Goal: Information Seeking & Learning: Learn about a topic

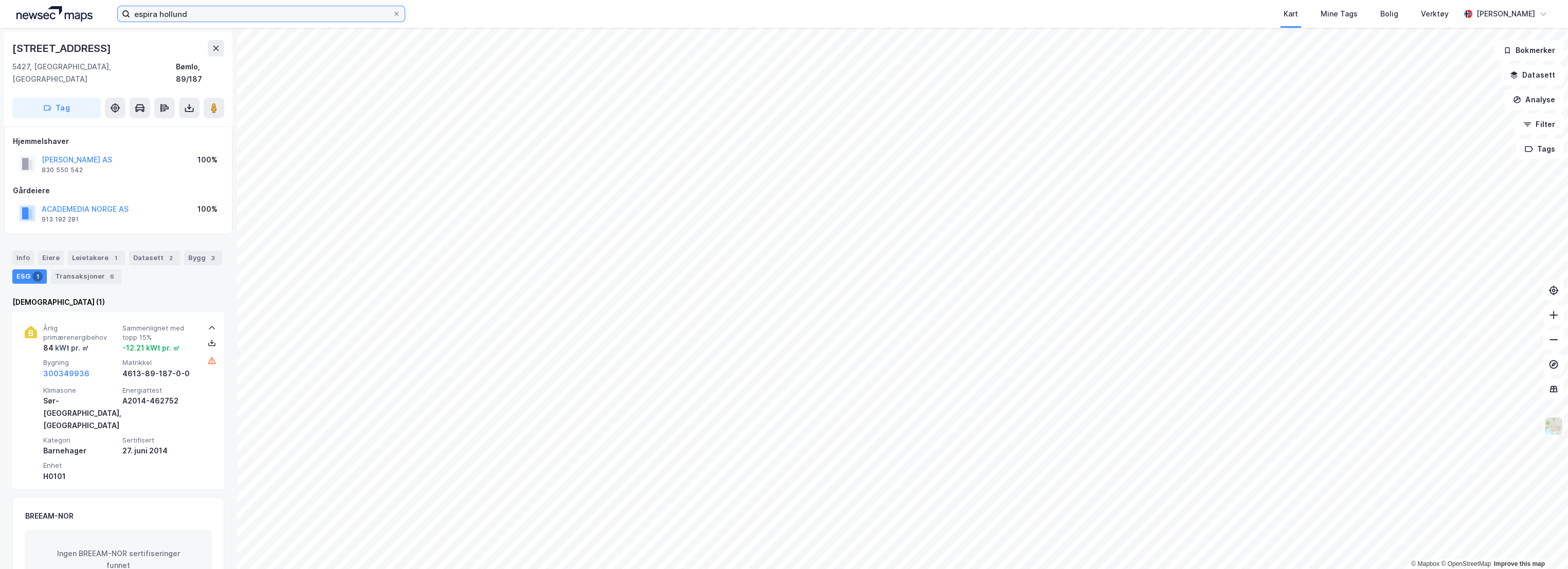
click at [201, 16] on input "espira hollund" at bounding box center [261, 14] width 262 height 16
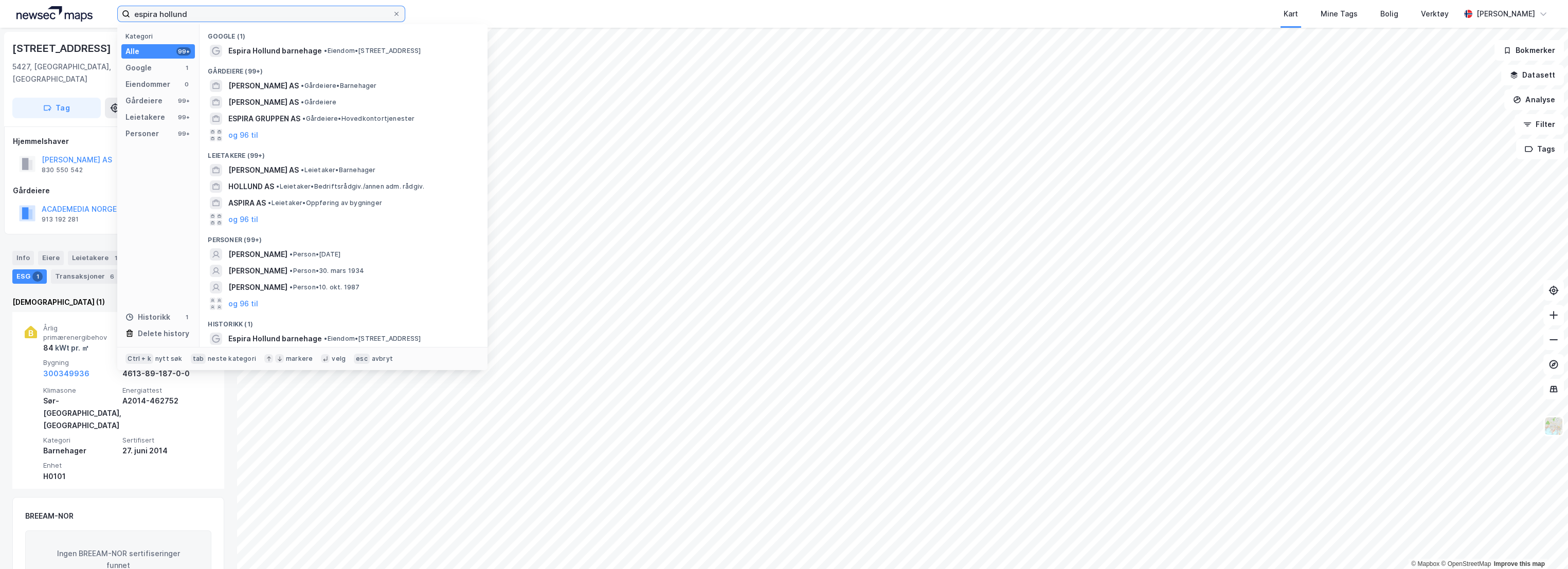
click at [182, 14] on input "espira hollund" at bounding box center [261, 14] width 262 height 16
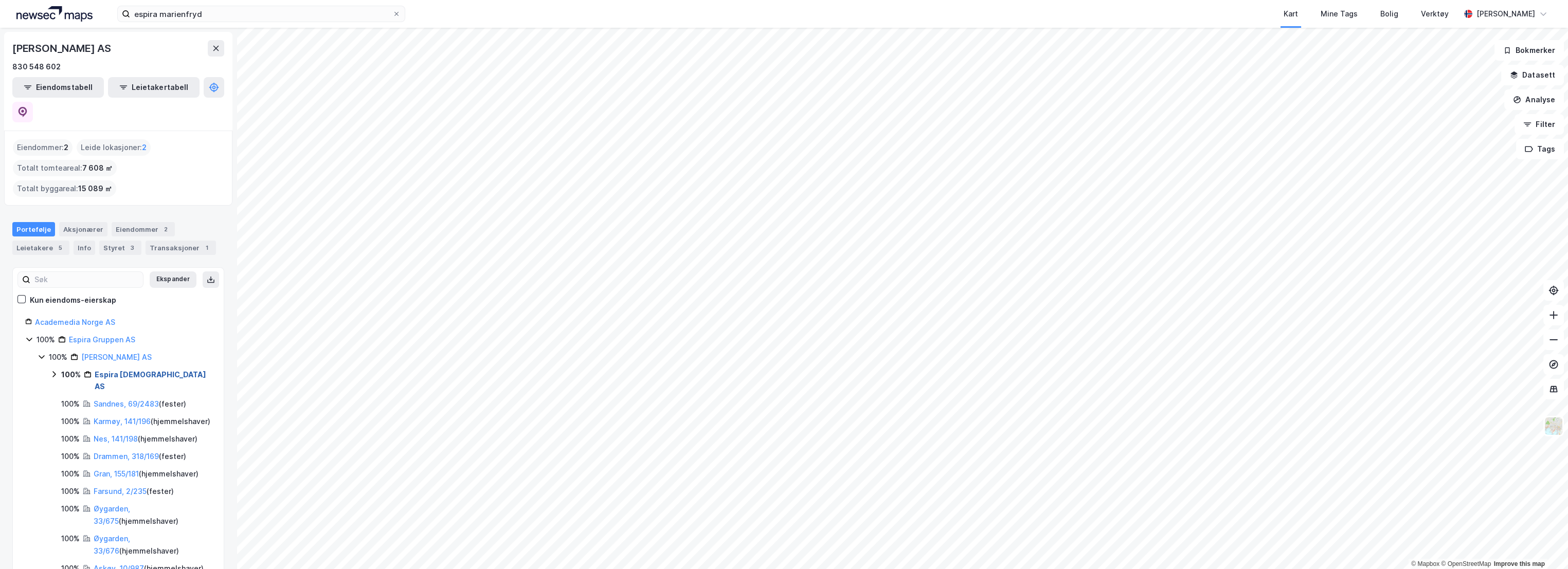
click at [152, 370] on link "Espira [DEMOGRAPHIC_DATA] AS" at bounding box center [150, 380] width 112 height 21
click at [131, 399] on link "[GEOGRAPHIC_DATA], 122/241/0/116" at bounding box center [144, 410] width 77 height 21
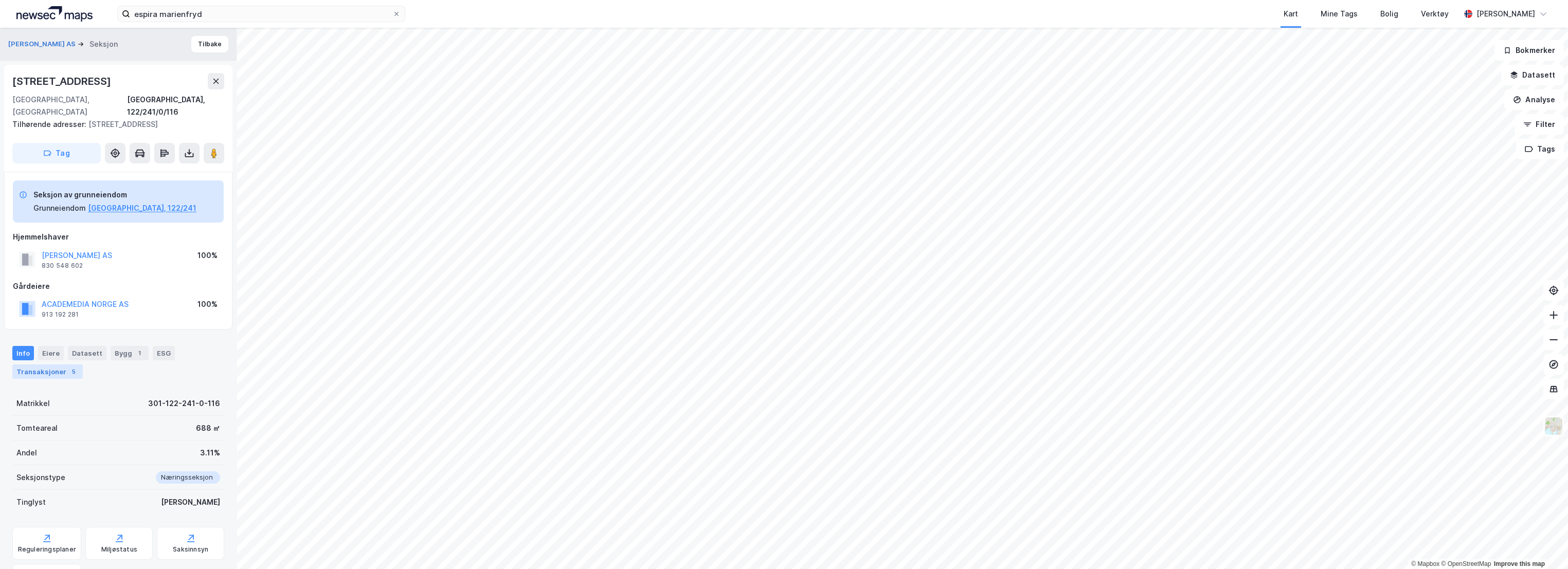
click at [68, 367] on div "5" at bounding box center [74, 372] width 10 height 10
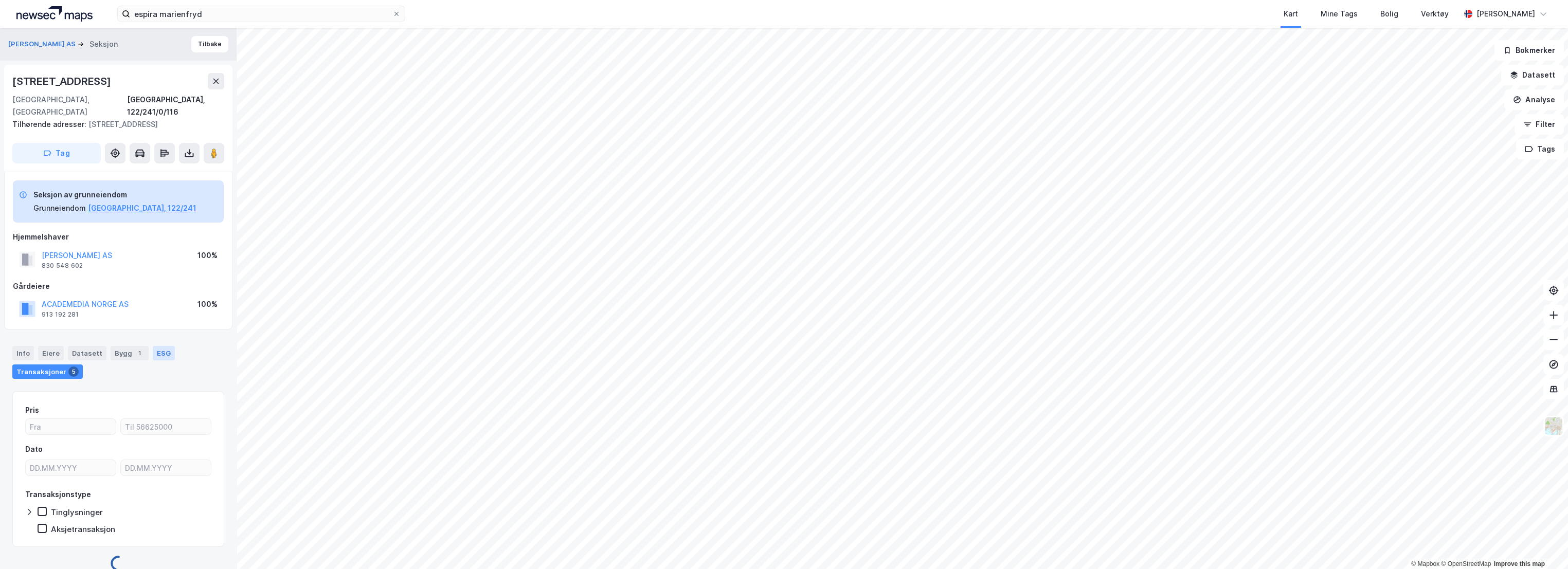
click at [161, 346] on div "ESG" at bounding box center [164, 353] width 22 height 14
click at [122, 202] on button "[GEOGRAPHIC_DATA], 122/241" at bounding box center [142, 208] width 109 height 12
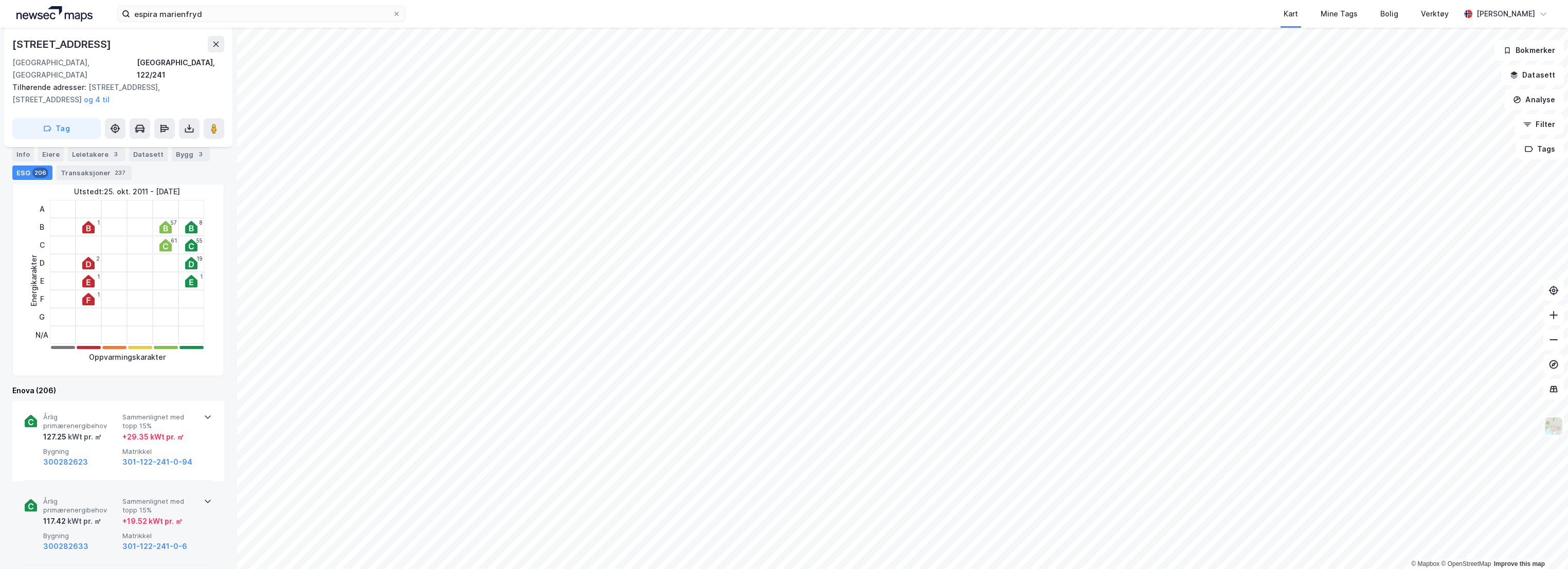
scroll to position [399, 0]
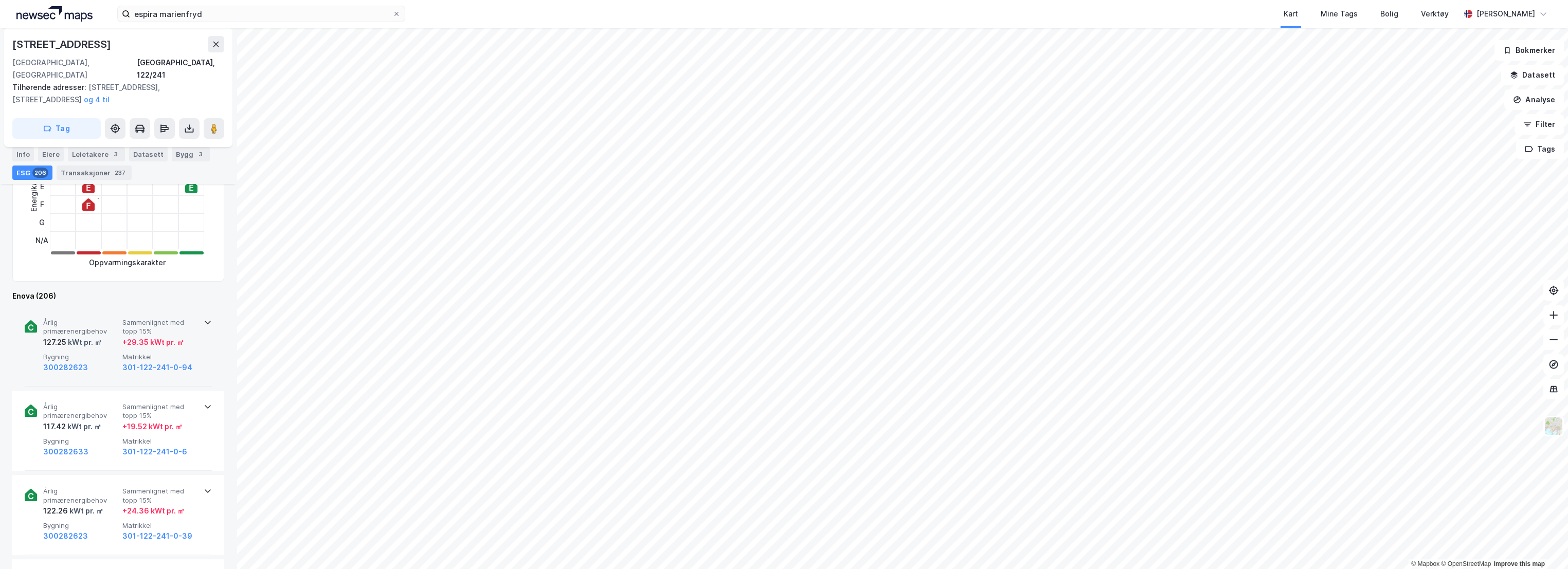
click at [81, 318] on span "Årlig primærenergibehov" at bounding box center [80, 327] width 75 height 18
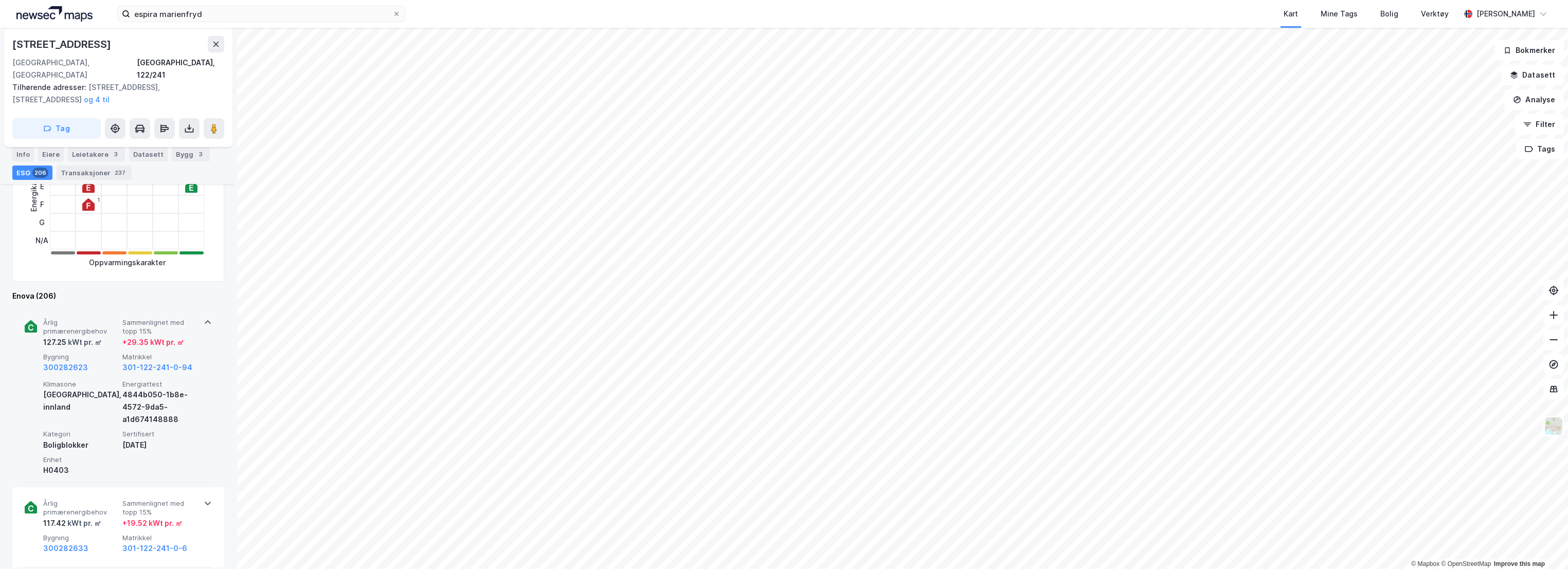
click at [103, 336] on div "127.25 kWt pr. ㎡" at bounding box center [80, 342] width 75 height 12
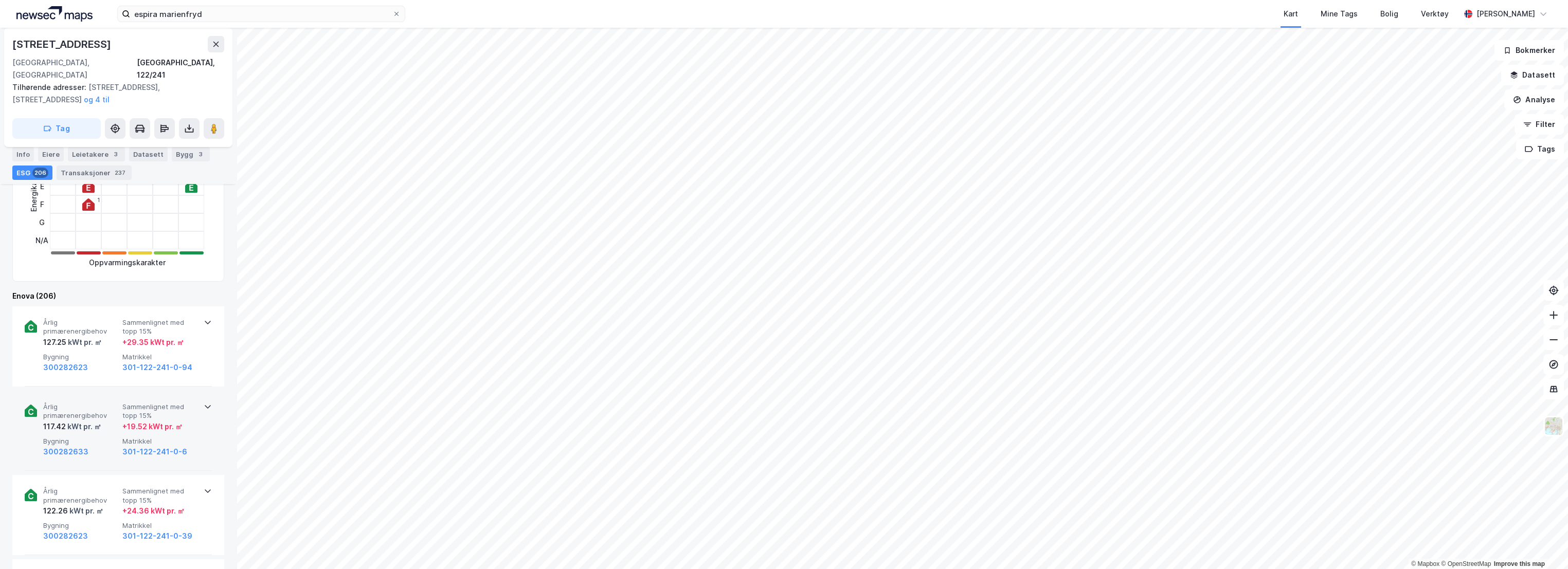
click at [115, 403] on span "Årlig primærenergibehov" at bounding box center [80, 412] width 75 height 18
click at [100, 486] on span "Årlig primærenergibehov" at bounding box center [80, 496] width 75 height 18
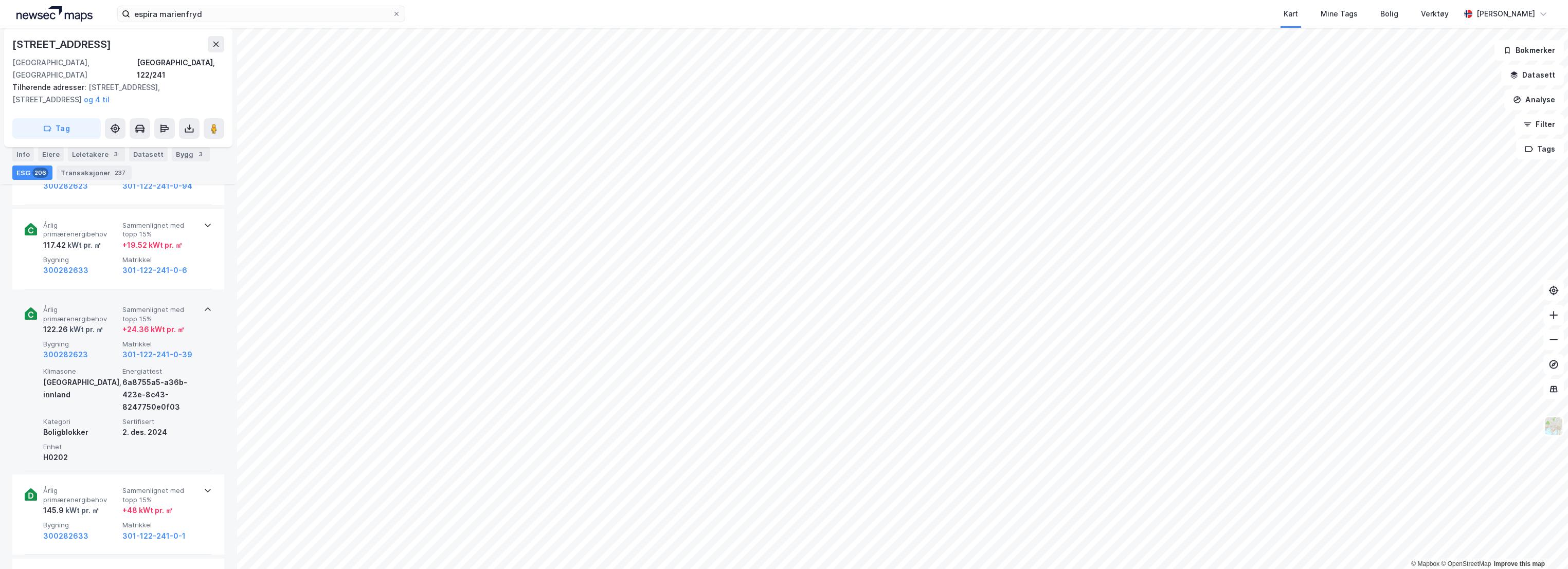
scroll to position [628, 0]
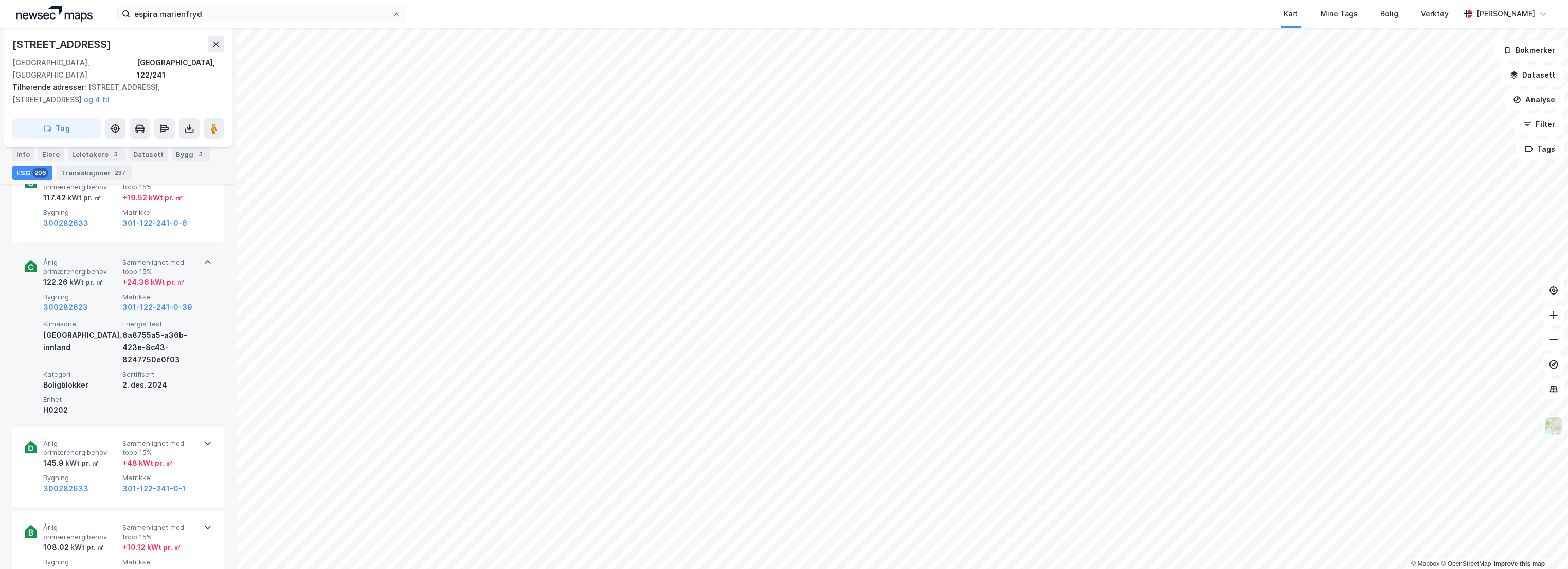
click at [111, 259] on span "Årlig primærenergibehov" at bounding box center [80, 267] width 75 height 18
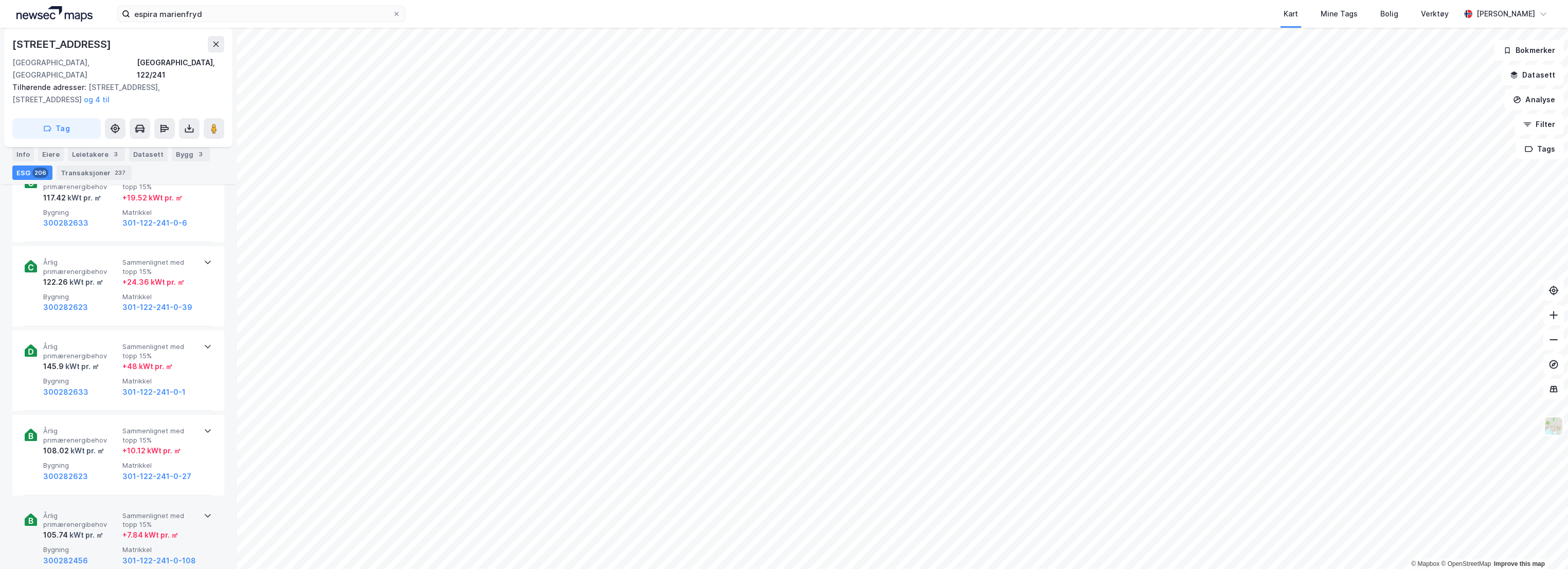
click at [80, 511] on span "Årlig primærenergibehov" at bounding box center [80, 520] width 75 height 18
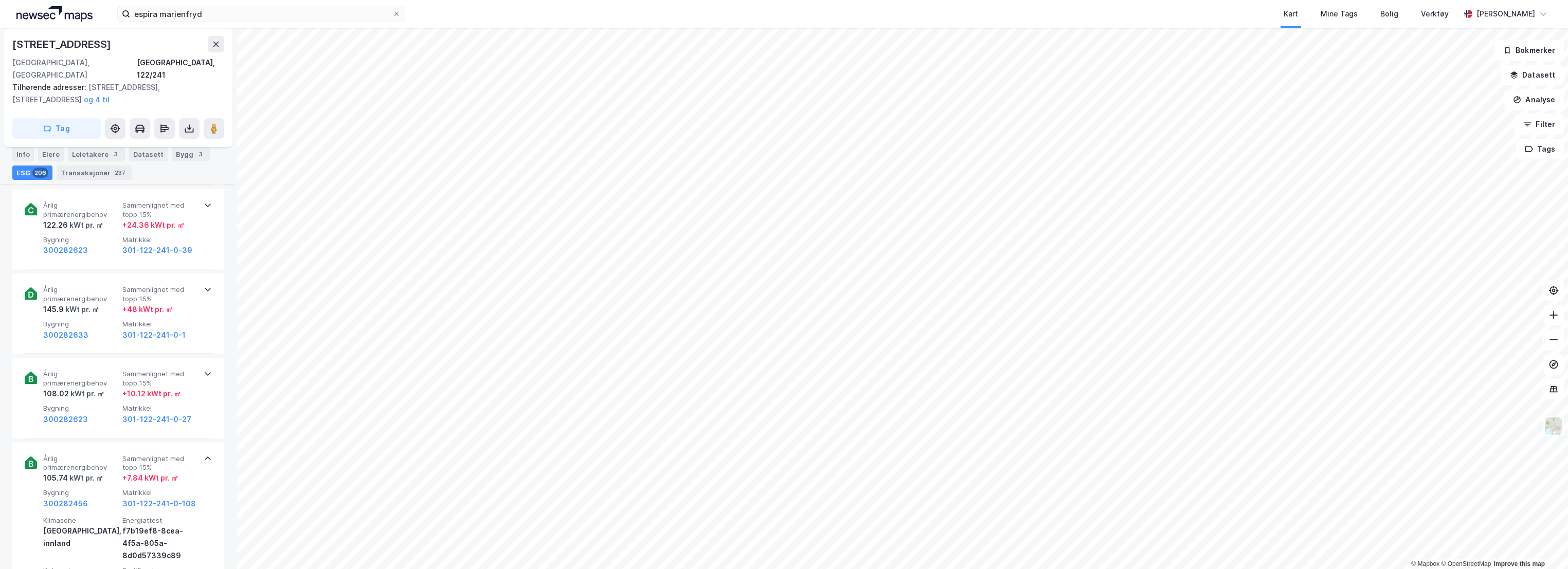
scroll to position [742, 0]
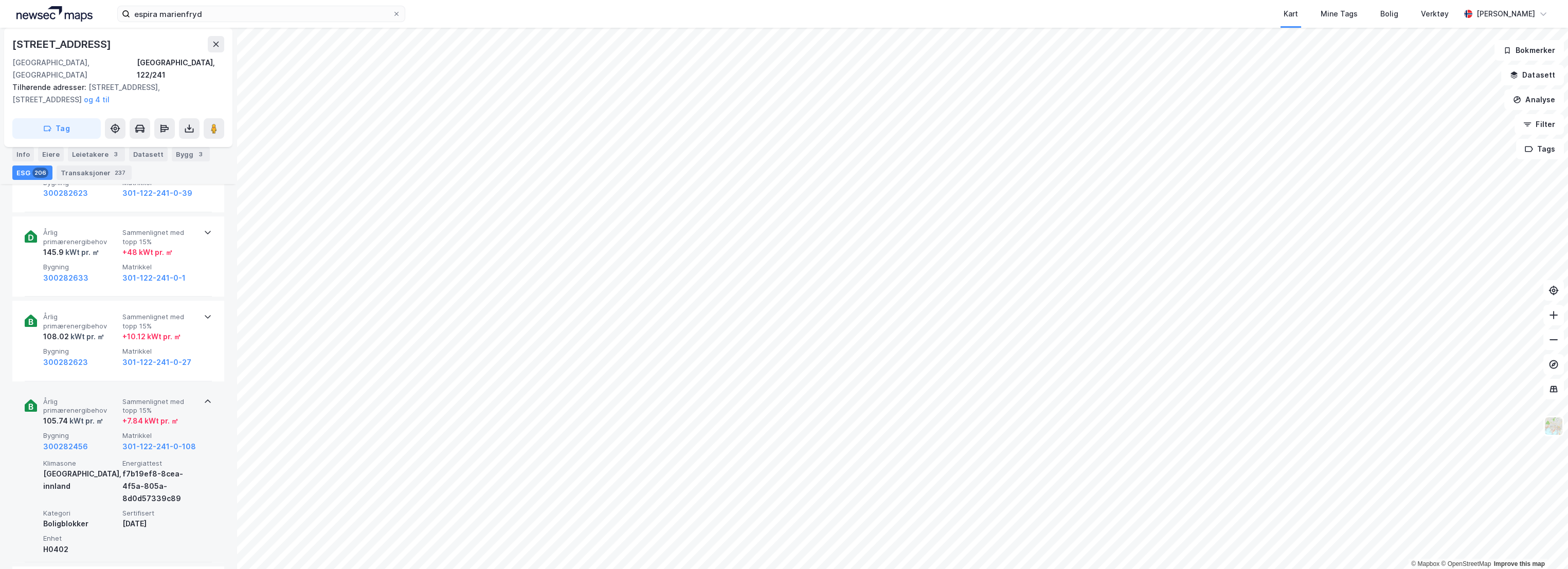
click at [77, 397] on span "Årlig primærenergibehov" at bounding box center [80, 406] width 75 height 18
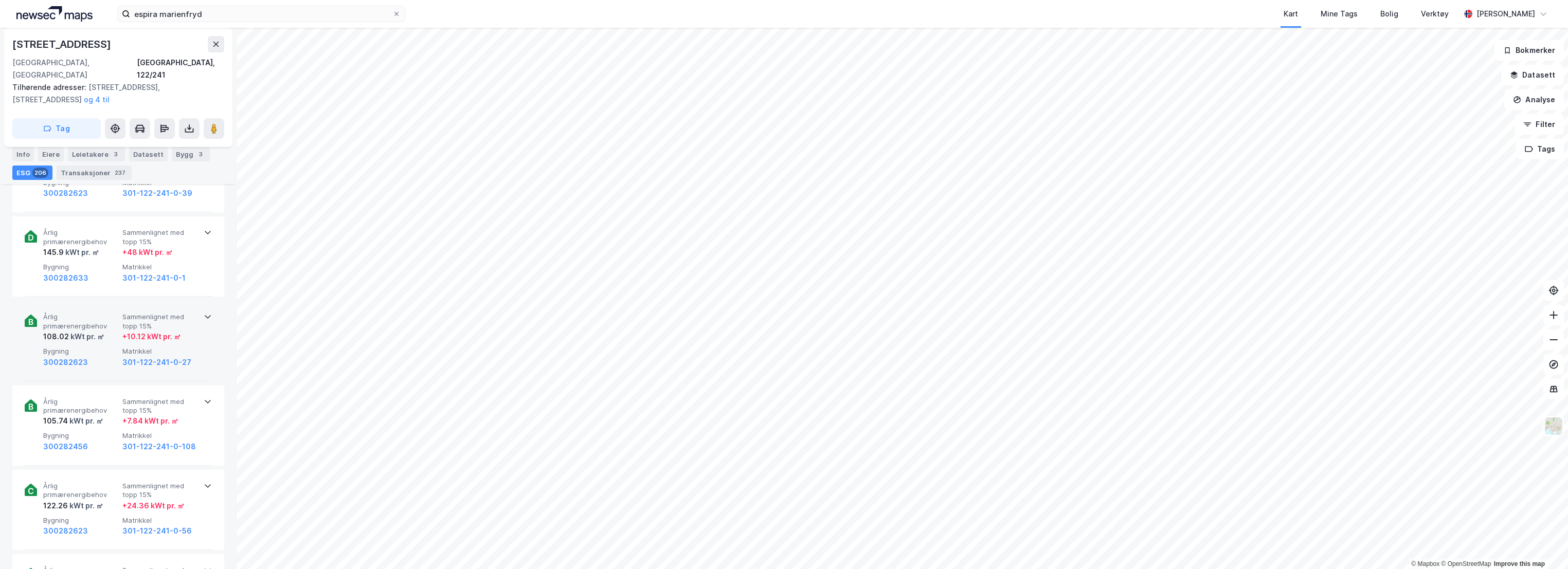
click at [90, 313] on span "Årlig primærenergibehov" at bounding box center [80, 322] width 75 height 18
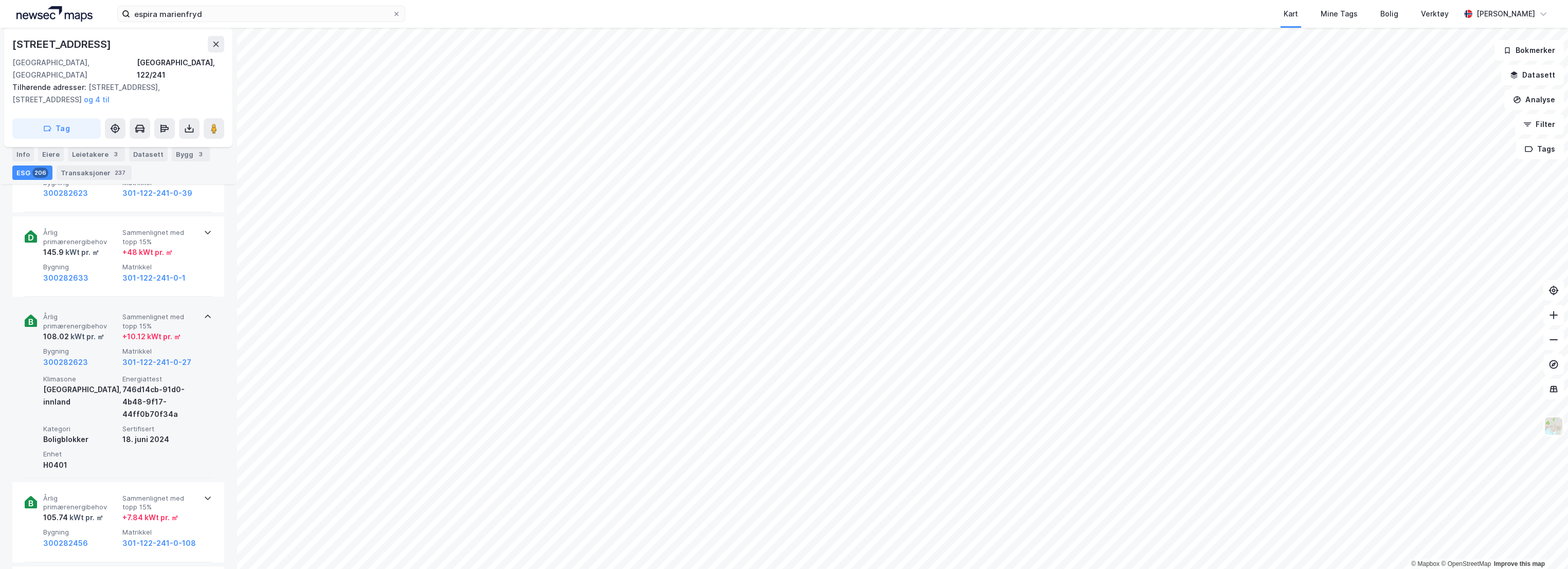
click at [90, 313] on span "Årlig primærenergibehov" at bounding box center [80, 322] width 75 height 18
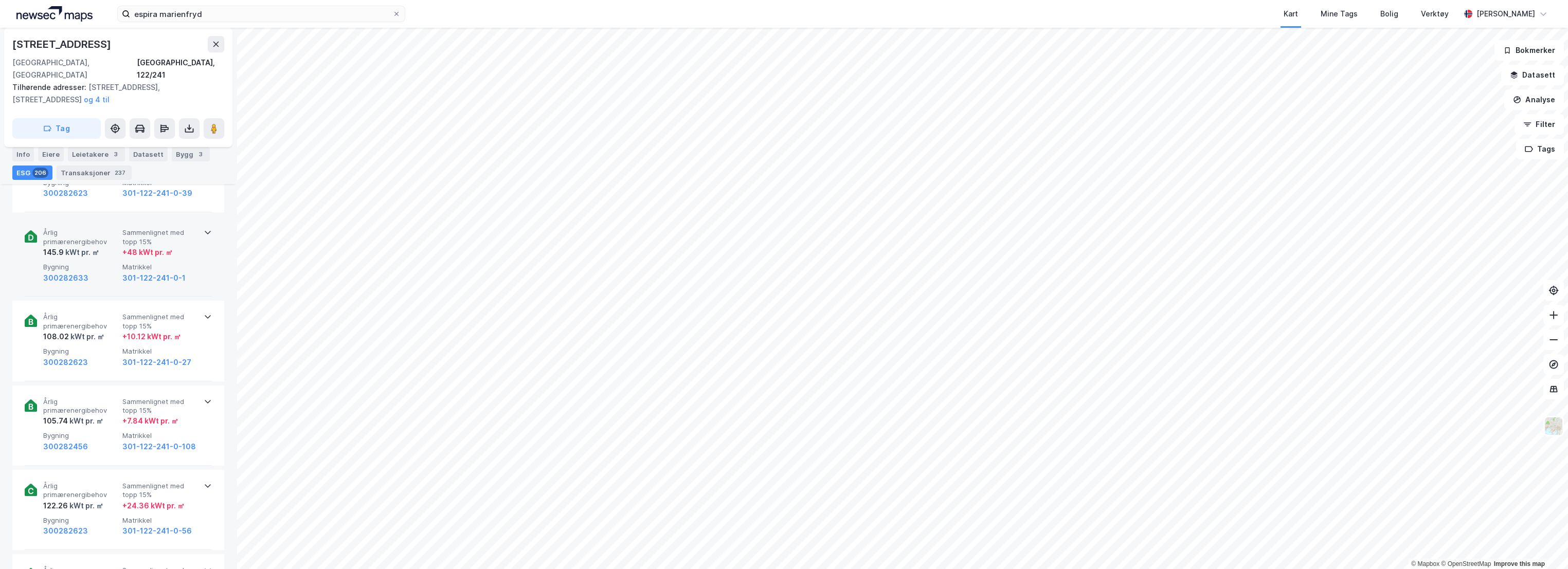
click at [74, 230] on span "Årlig primærenergibehov" at bounding box center [80, 237] width 75 height 18
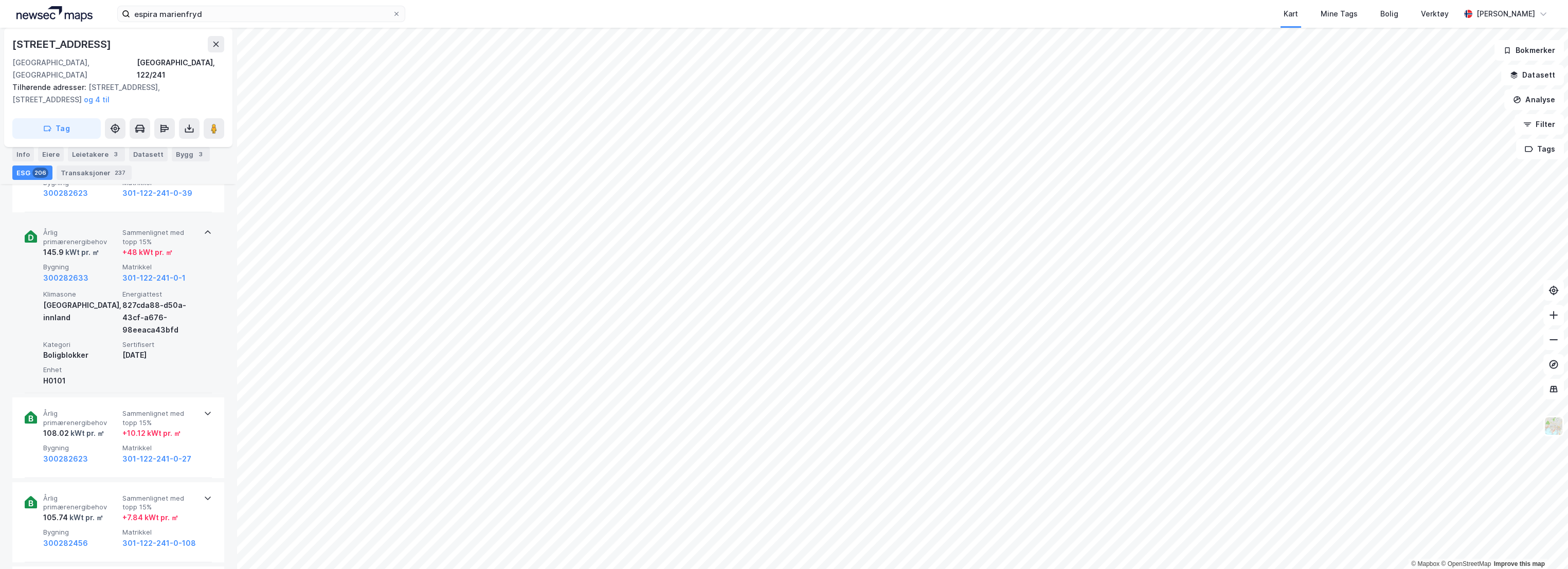
click at [75, 228] on span "Årlig primærenergibehov" at bounding box center [80, 237] width 75 height 18
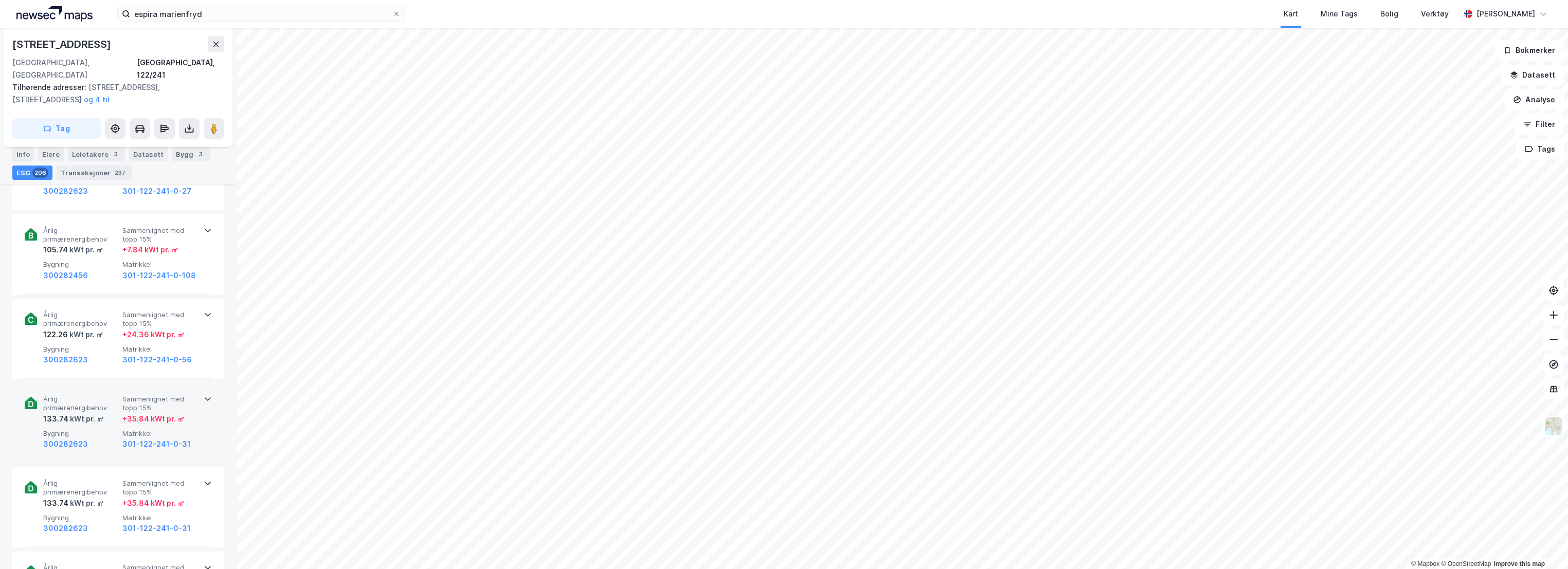
click at [77, 395] on span "Årlig primærenergibehov" at bounding box center [80, 404] width 75 height 18
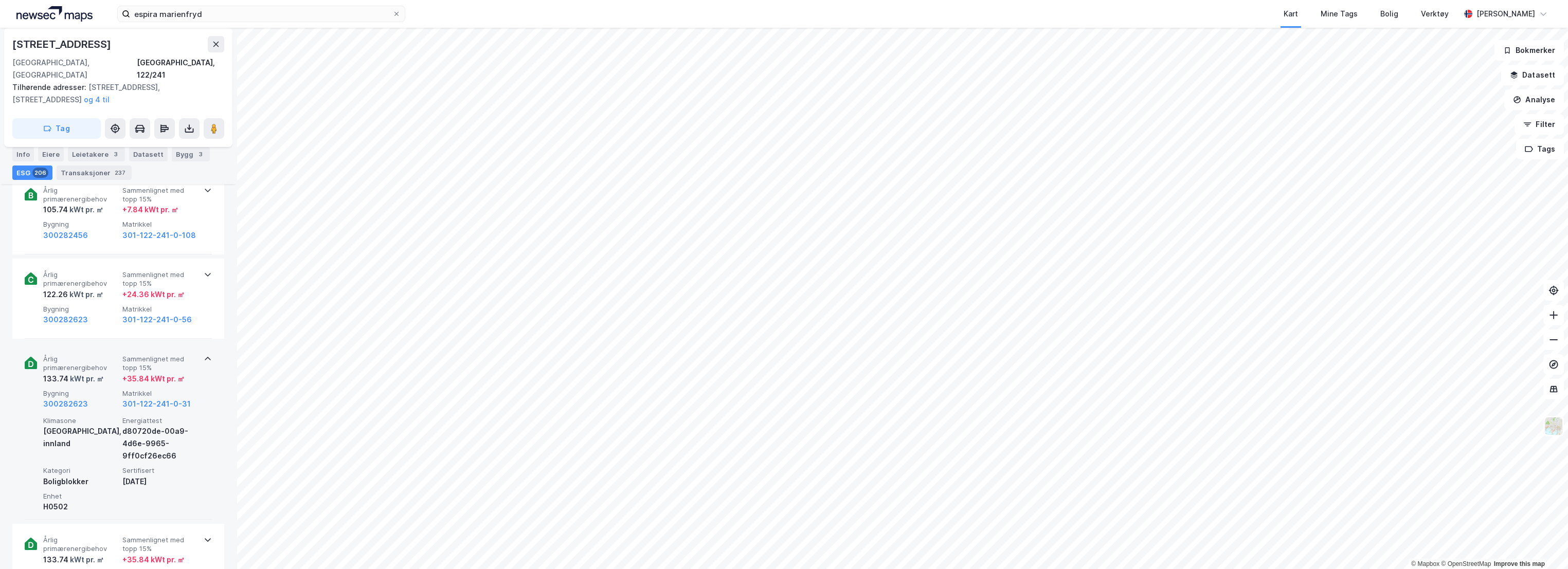
scroll to position [970, 0]
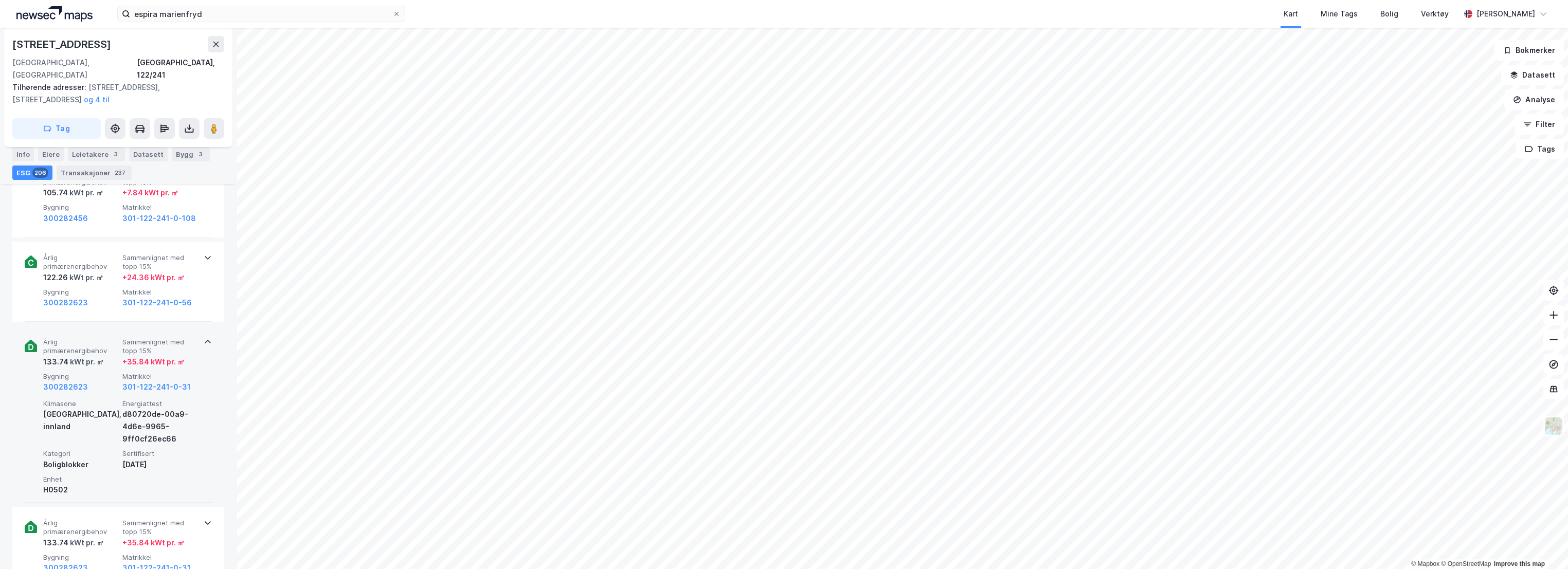
click at [94, 343] on span "Årlig primærenergibehov" at bounding box center [80, 347] width 75 height 18
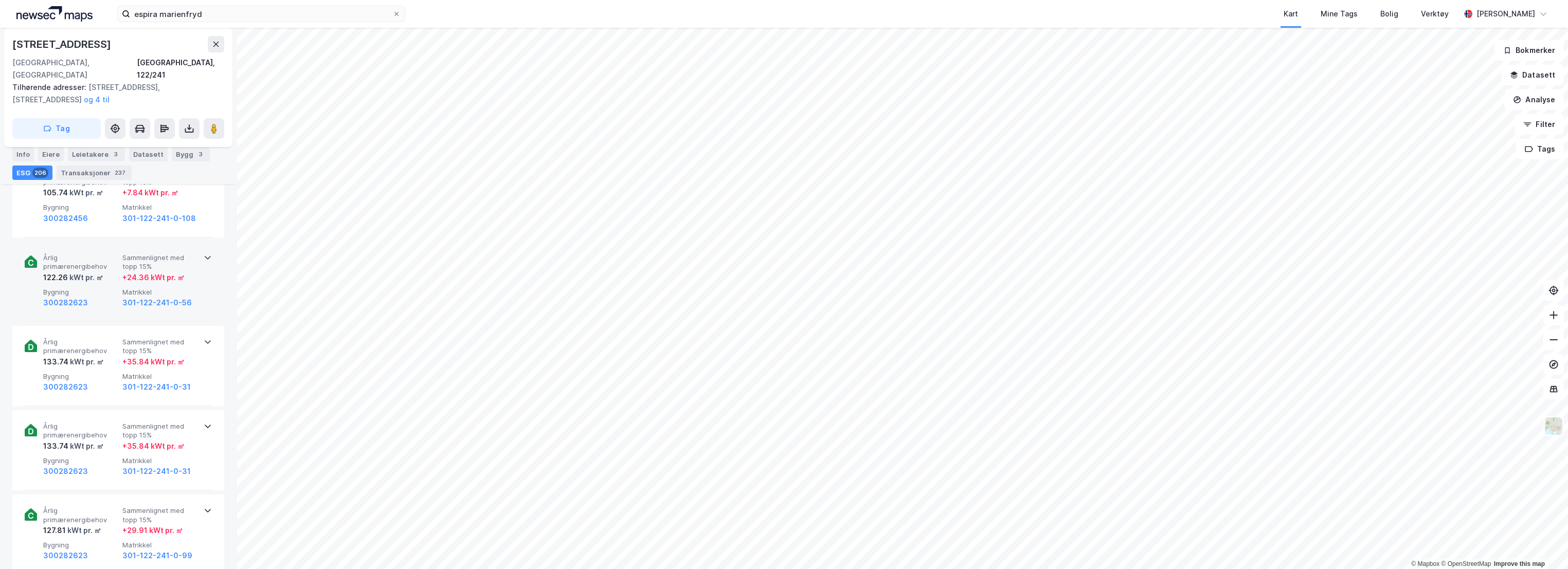
click at [101, 271] on div "kWt pr. ㎡" at bounding box center [85, 277] width 36 height 12
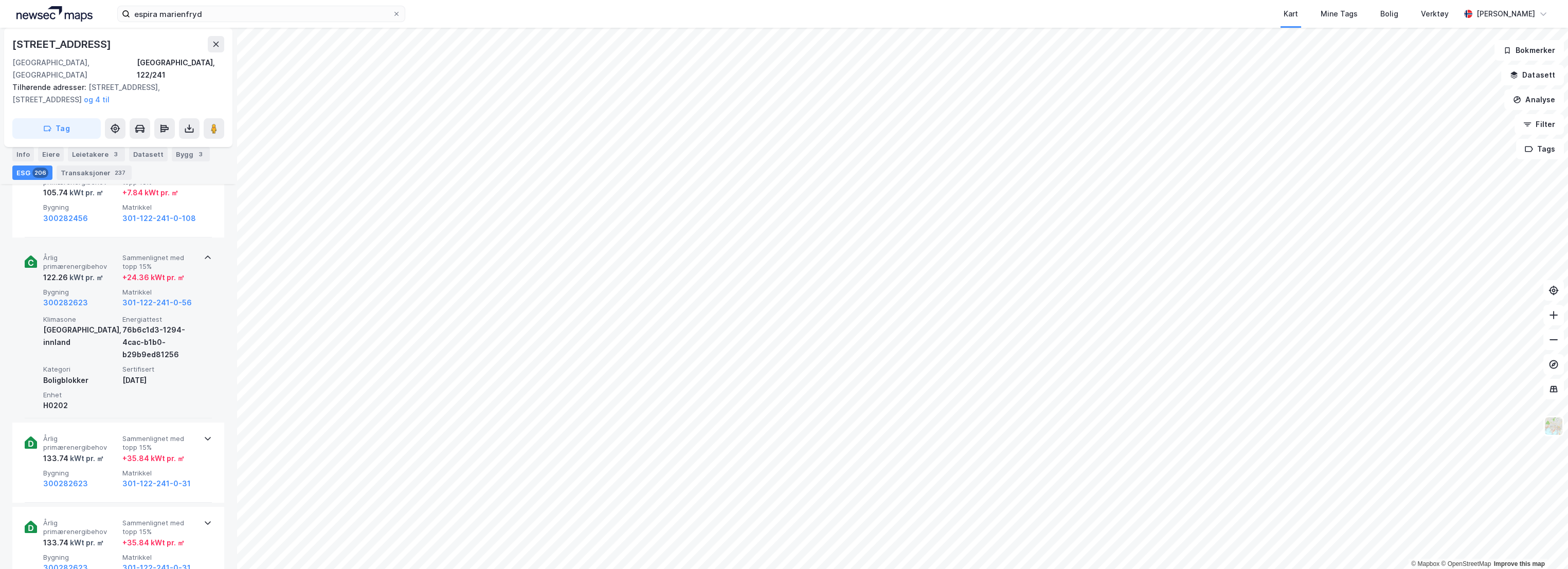
click at [102, 254] on span "Årlig primærenergibehov" at bounding box center [80, 263] width 75 height 18
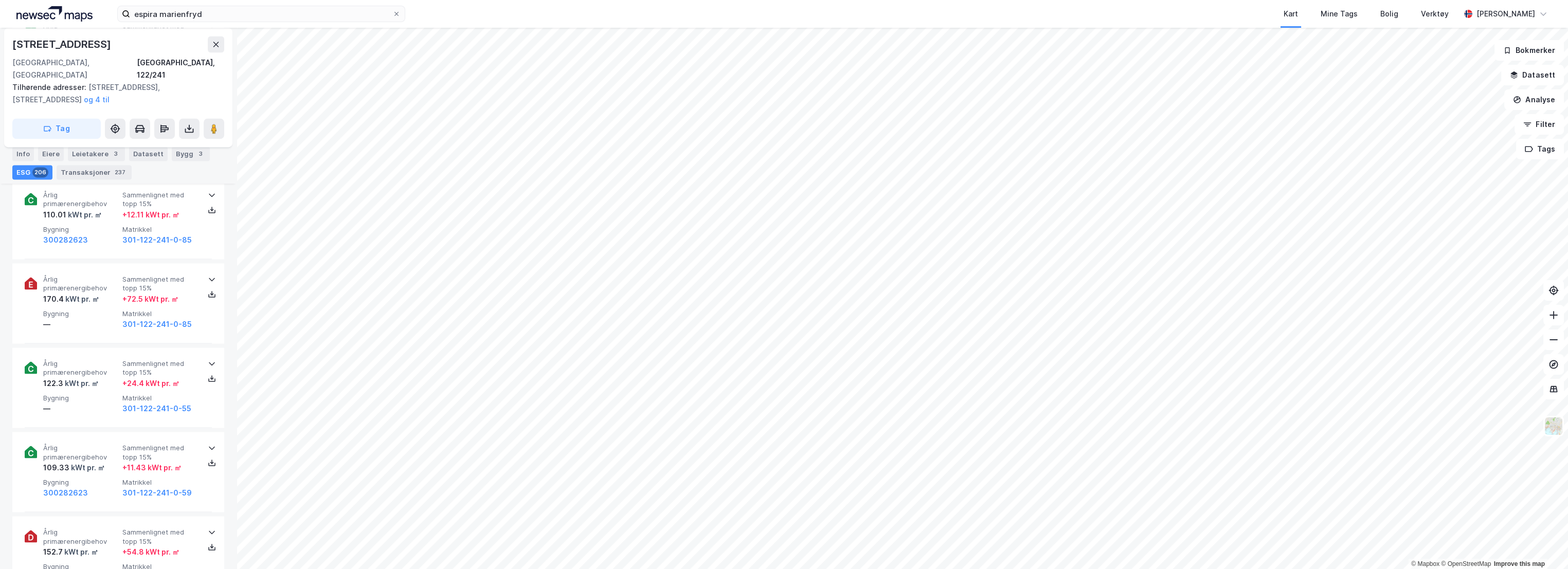
scroll to position [6514, 0]
click at [66, 200] on span "Årlig primærenergibehov" at bounding box center [80, 203] width 75 height 18
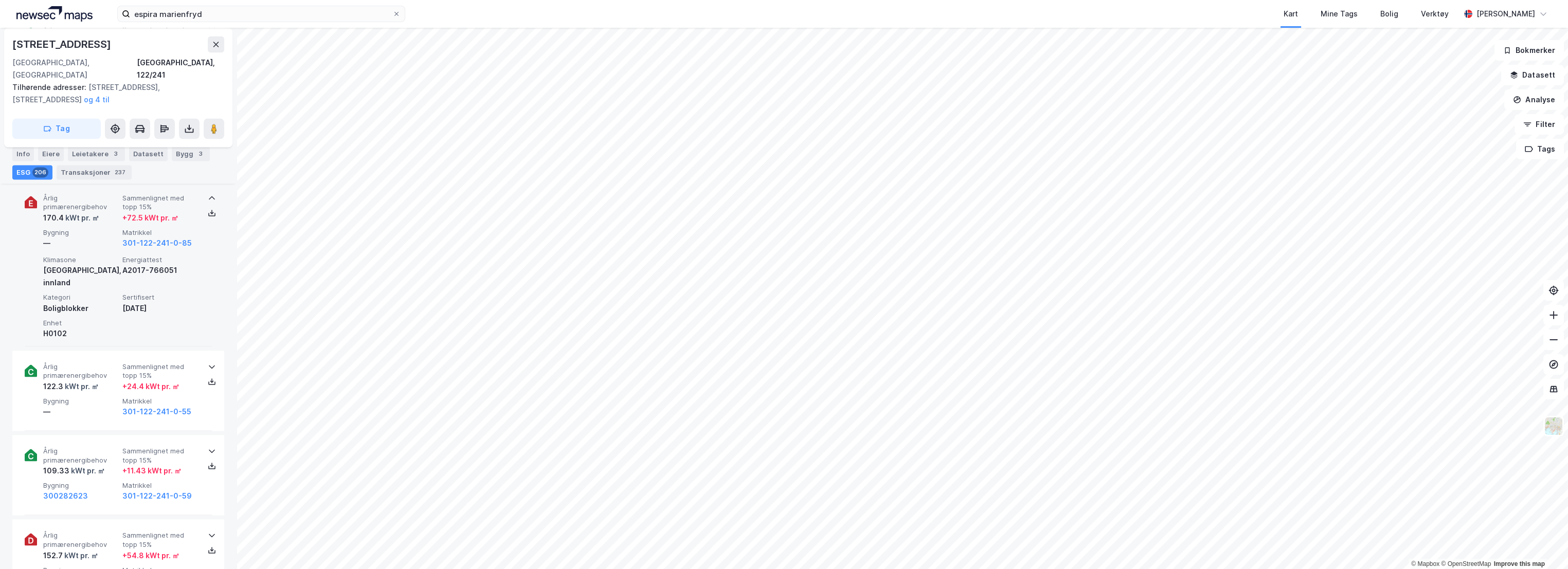
click at [68, 205] on span "Årlig primærenergibehov" at bounding box center [80, 203] width 75 height 18
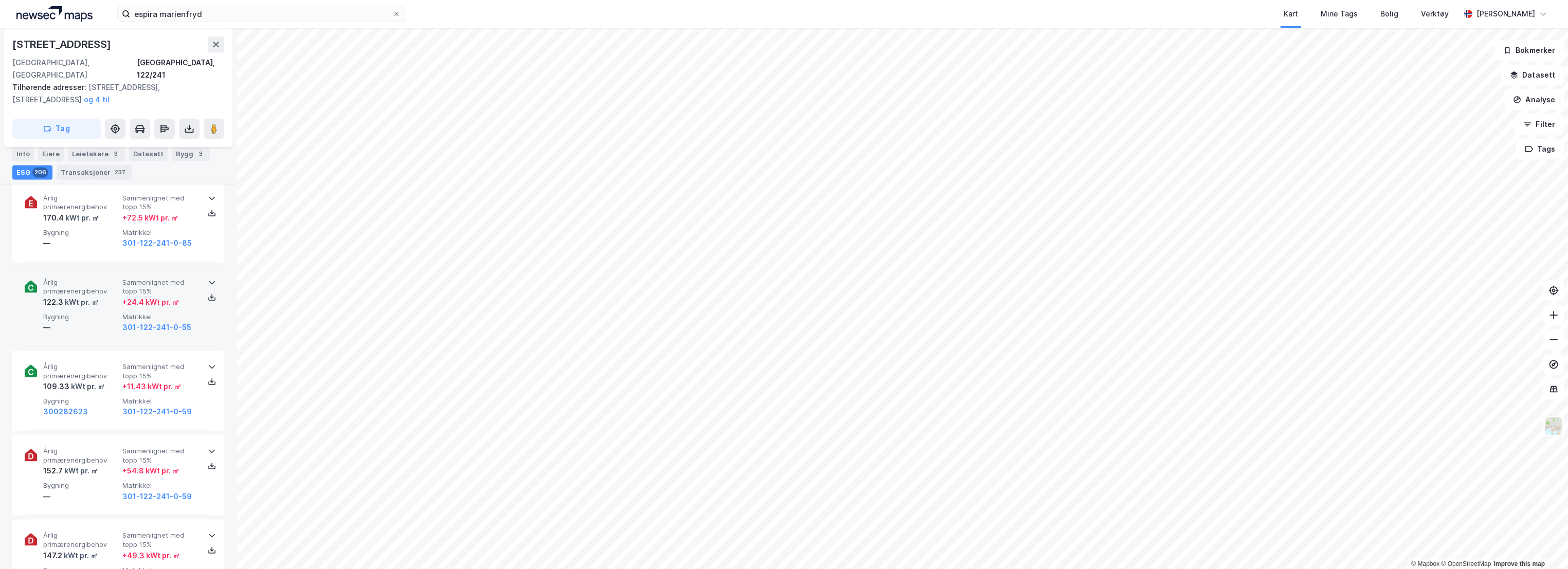
click at [97, 325] on div "—" at bounding box center [80, 327] width 75 height 12
click at [94, 308] on div "kWt pr. ㎡" at bounding box center [81, 302] width 36 height 12
click at [90, 391] on div "kWt pr. ㎡" at bounding box center [87, 386] width 36 height 12
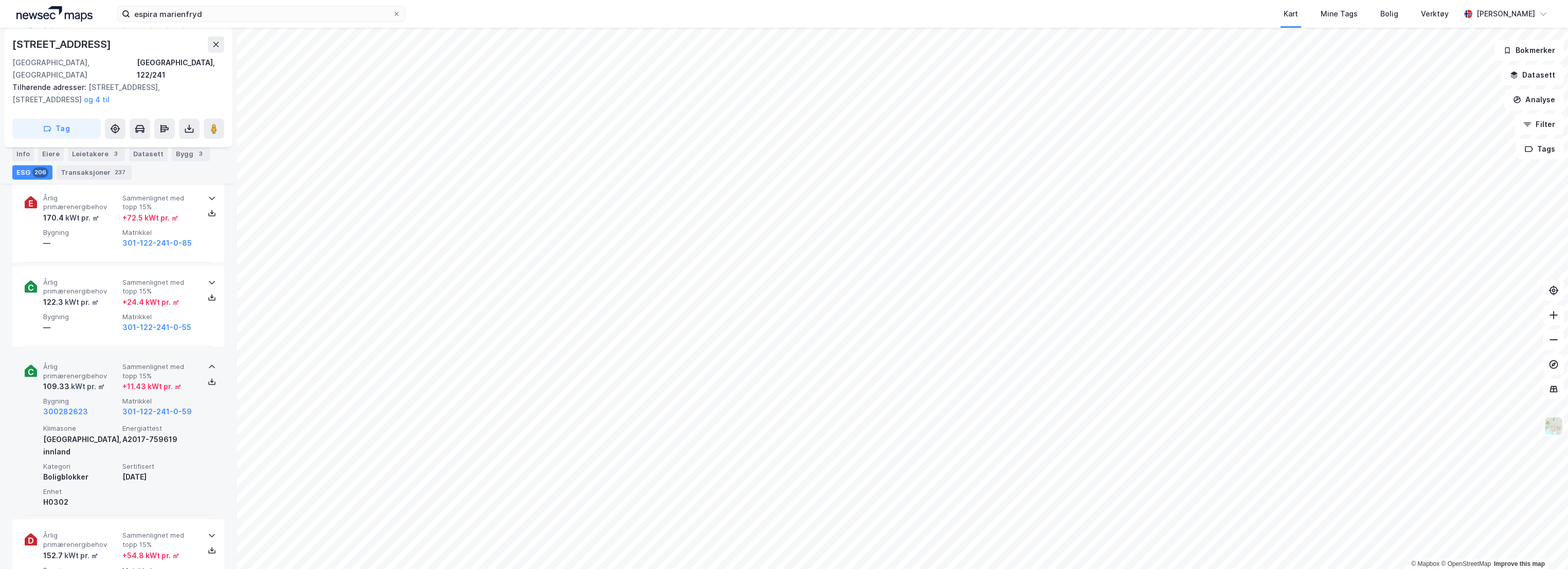
click at [92, 380] on span "Årlig primærenergibehov" at bounding box center [80, 371] width 75 height 18
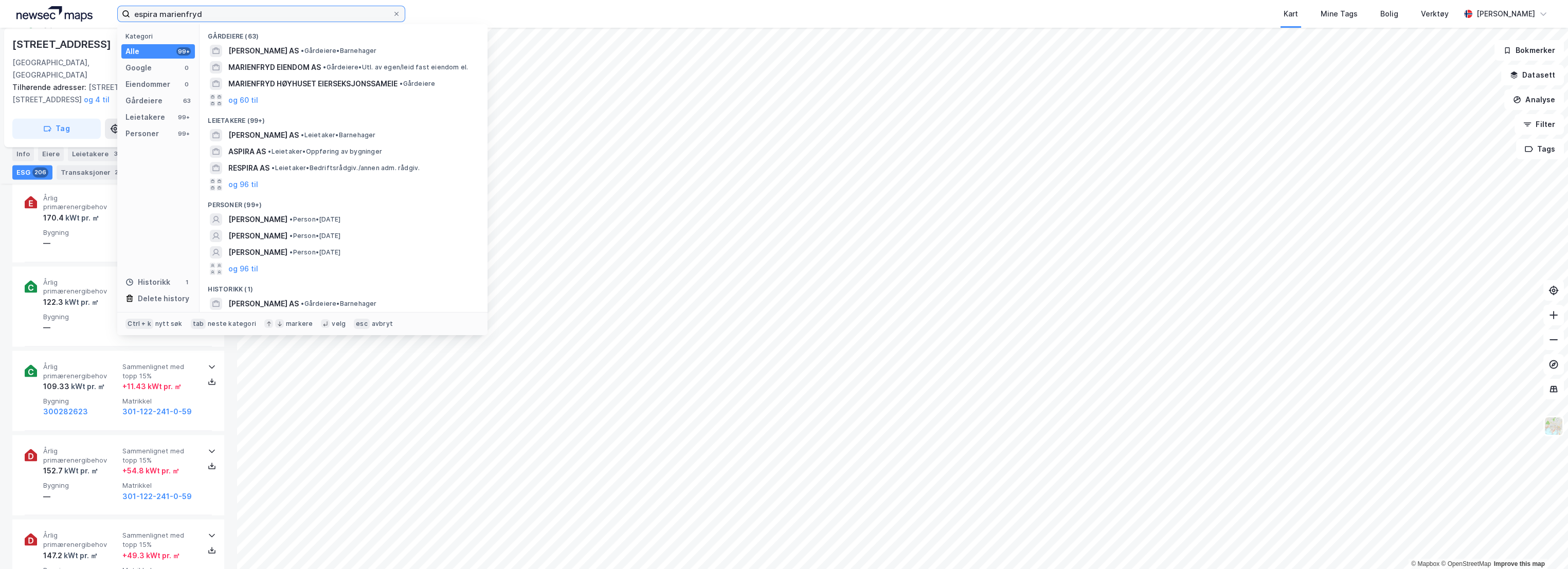
drag, startPoint x: 221, startPoint y: 16, endPoint x: -3, endPoint y: -2, distance: 224.7
click at [0, 0] on html "espira marienfryd Kategori Alle 99+ Google 0 Eiendommer 0 Gårdeiere 63 Leietake…" at bounding box center [784, 284] width 1568 height 569
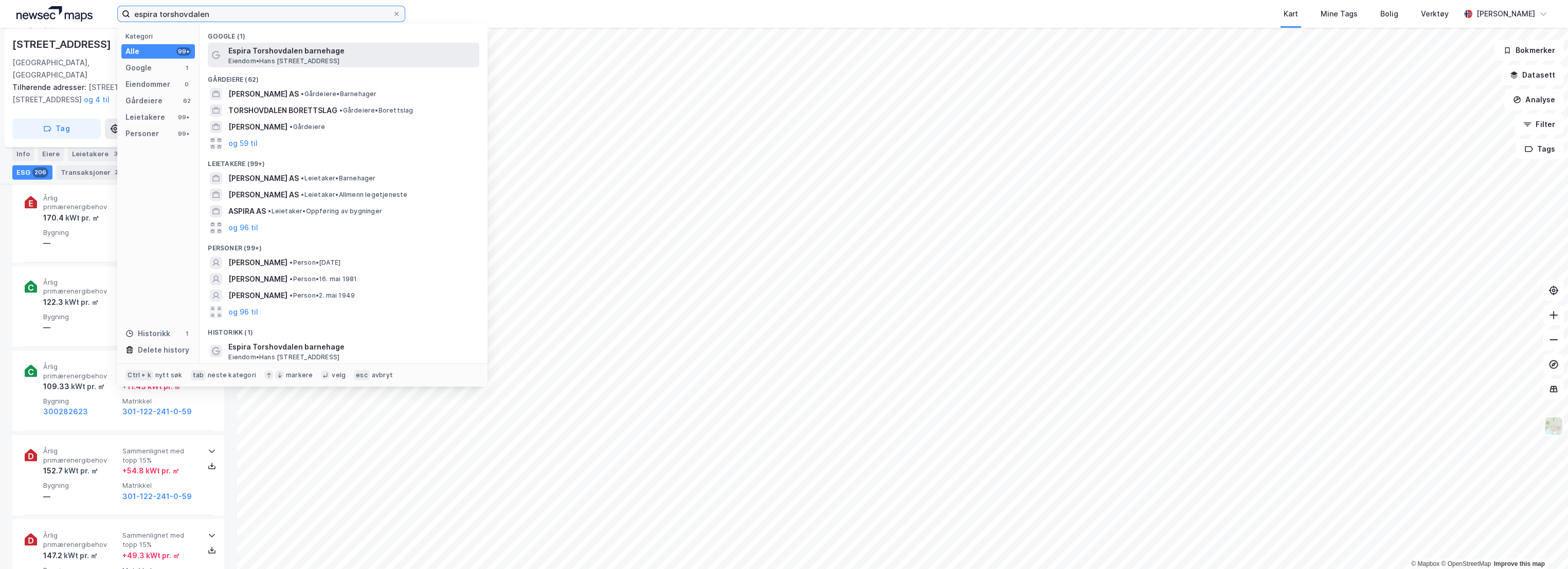
type input "espira torshovdalen"
click at [298, 53] on span "Espira Torshovdalen barnehage" at bounding box center [351, 51] width 247 height 12
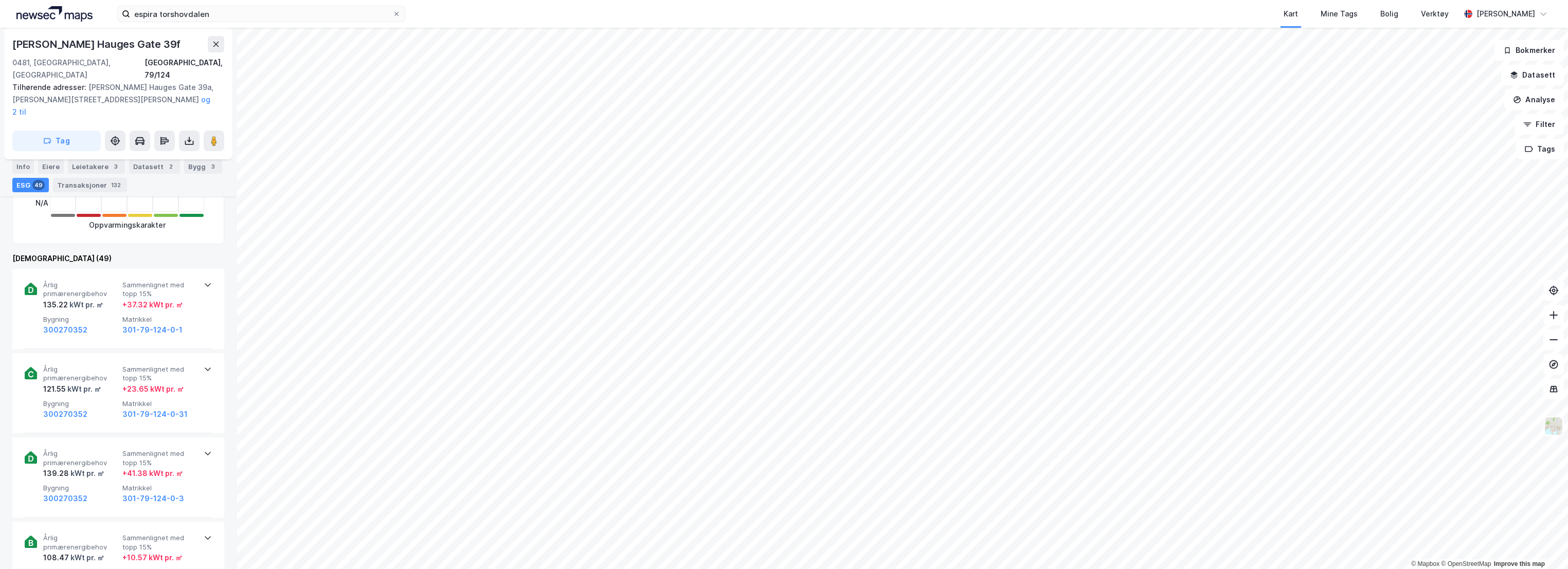
scroll to position [399, 0]
